Goal: Task Accomplishment & Management: Manage account settings

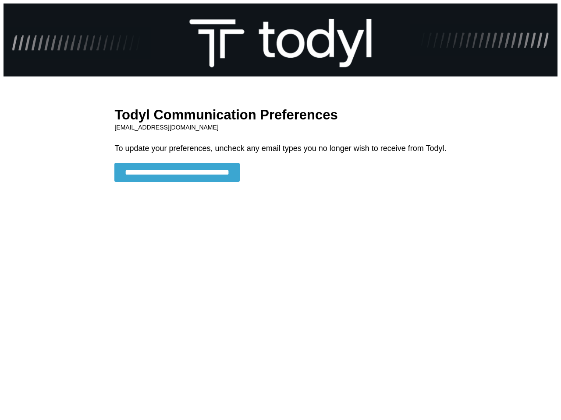
click at [184, 173] on input "**********" at bounding box center [176, 172] width 125 height 19
click at [280, 210] on html "**********" at bounding box center [280, 105] width 561 height 211
